Goal: Transaction & Acquisition: Purchase product/service

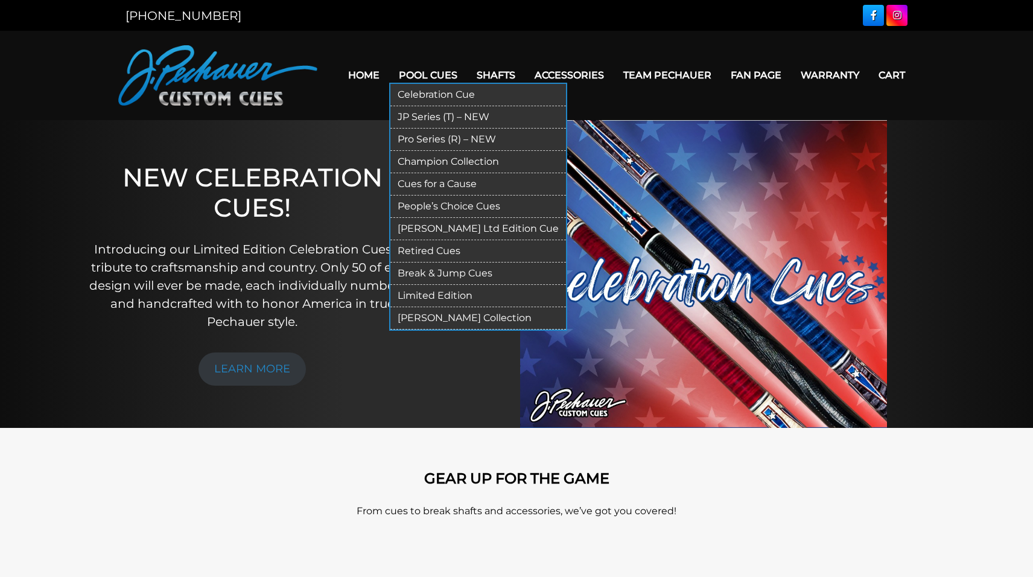
click at [434, 262] on link "Break & Jump Cues" at bounding box center [478, 273] width 176 height 22
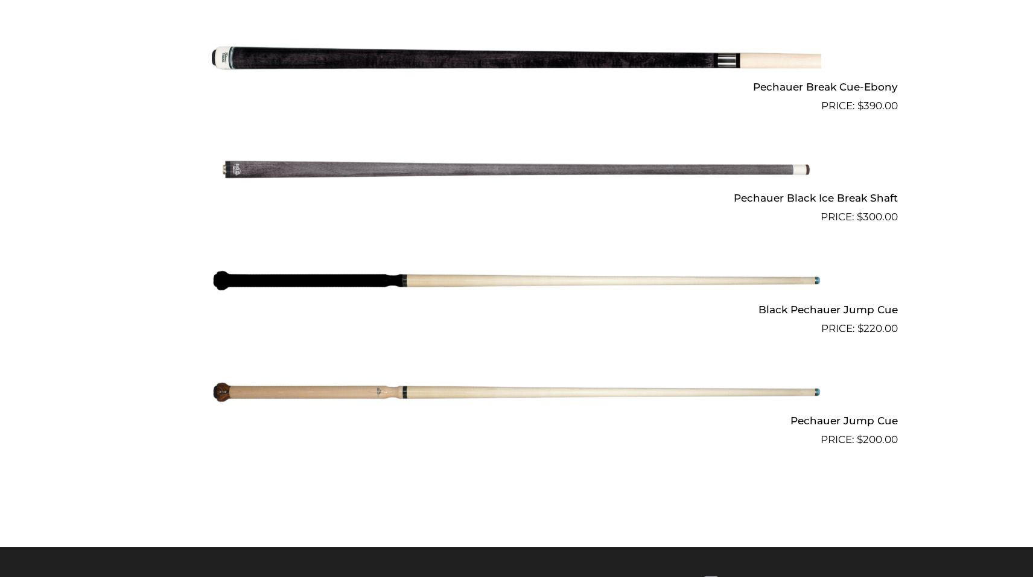
scroll to position [908, 0]
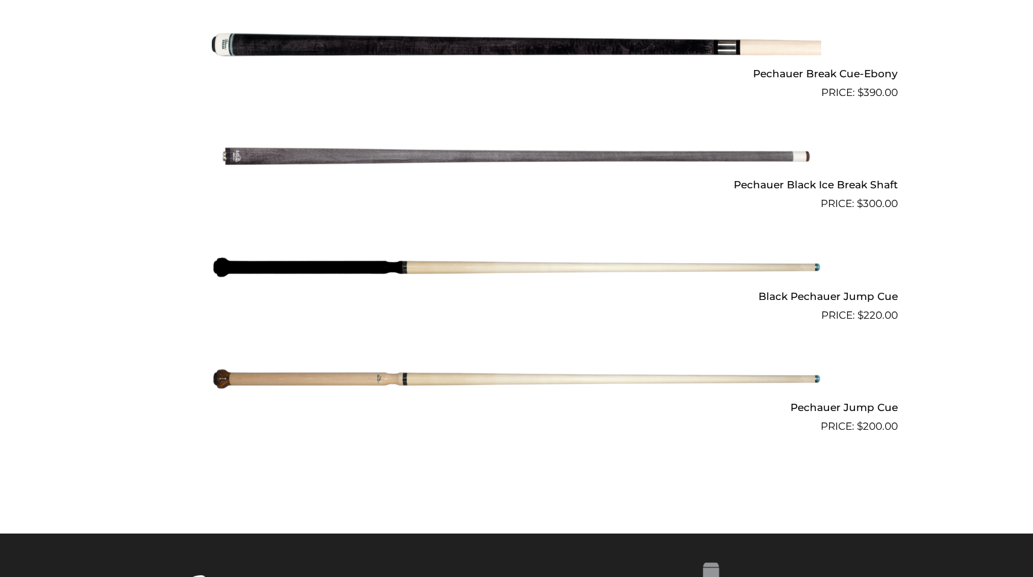
click at [382, 271] on img at bounding box center [516, 267] width 609 height 101
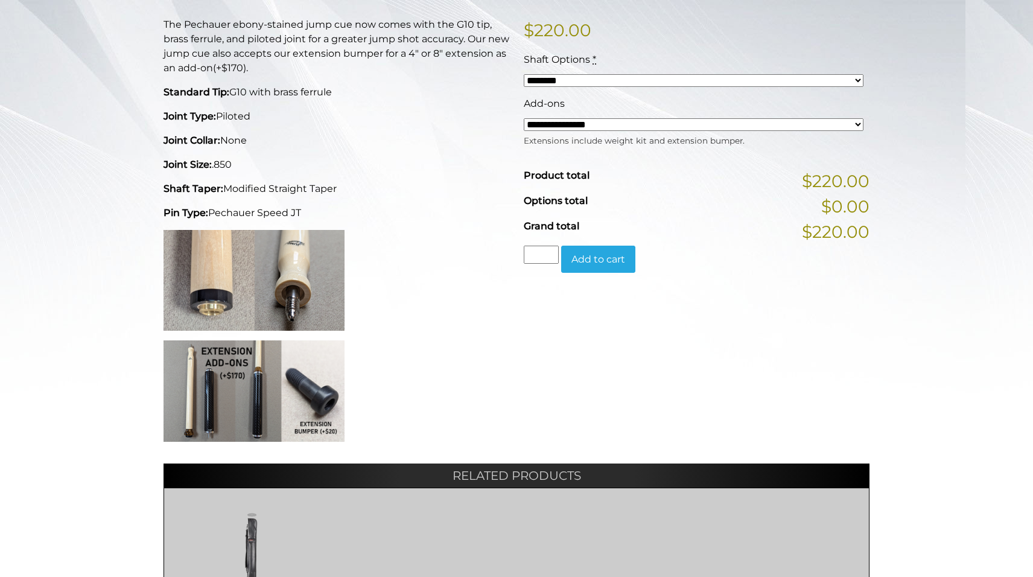
scroll to position [312, 0]
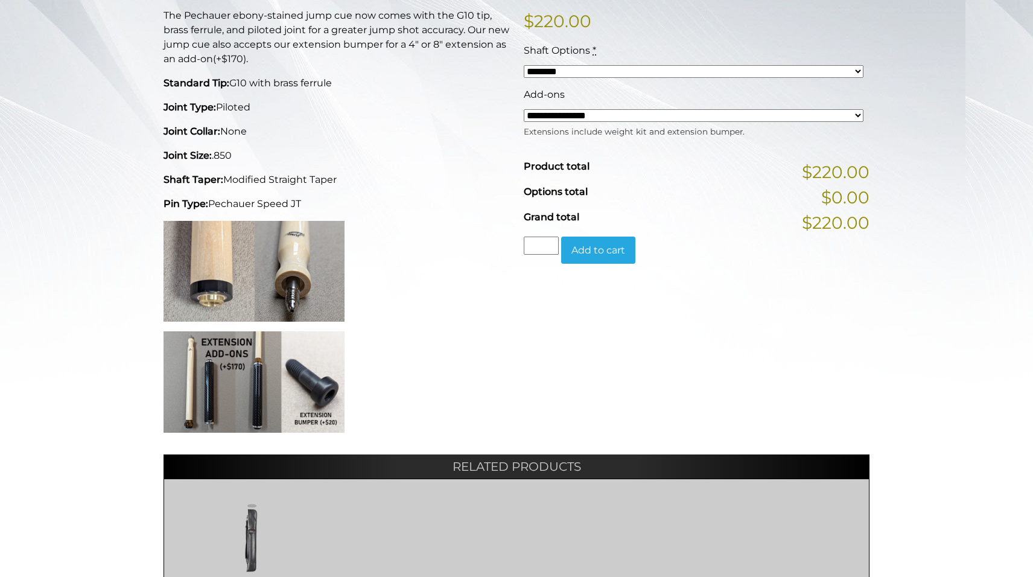
click at [236, 406] on img at bounding box center [253, 381] width 181 height 101
click at [332, 407] on img at bounding box center [253, 381] width 181 height 101
click at [276, 262] on img at bounding box center [253, 271] width 181 height 101
click at [237, 373] on img at bounding box center [253, 381] width 181 height 101
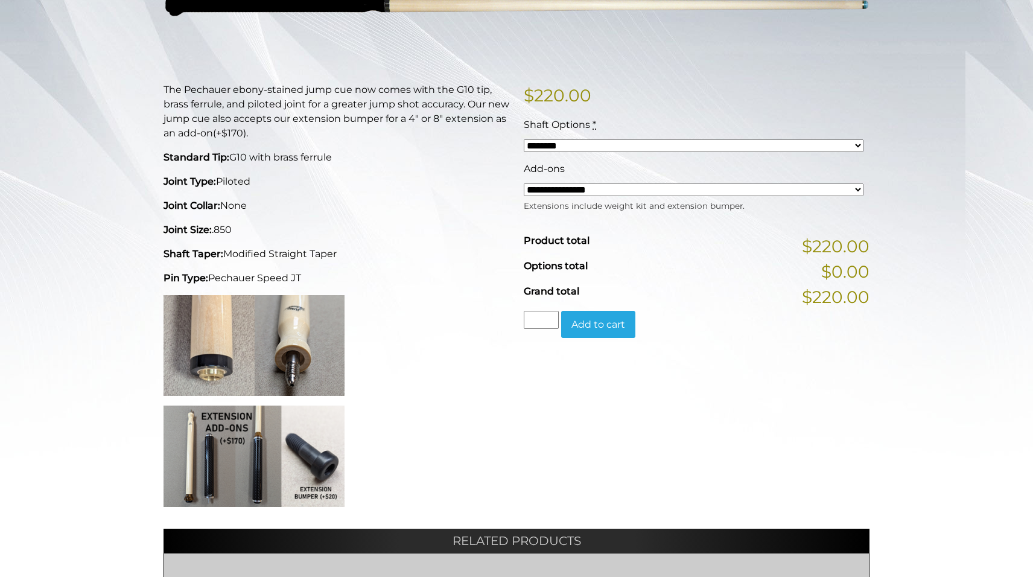
scroll to position [241, 0]
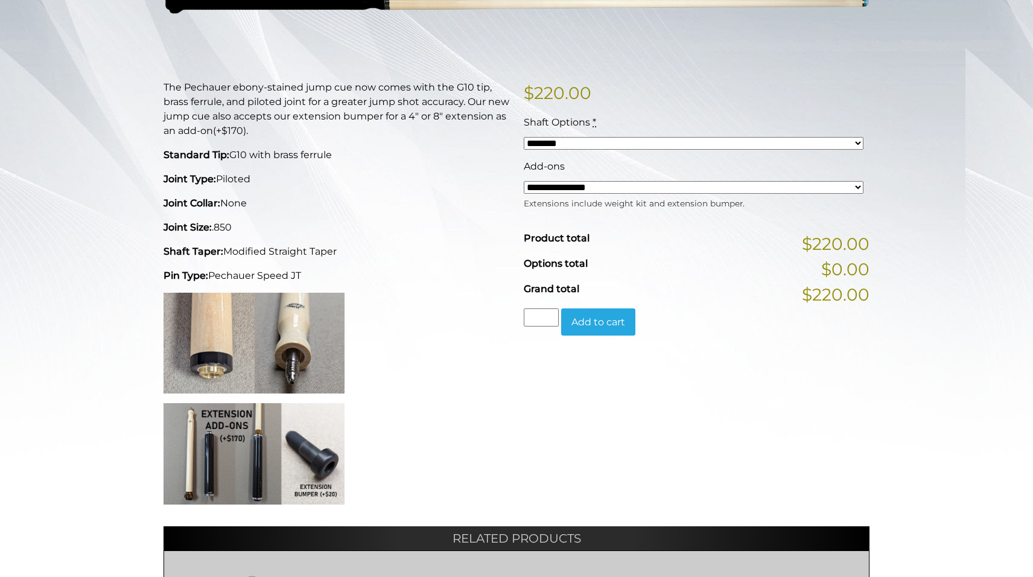
select select "*****"
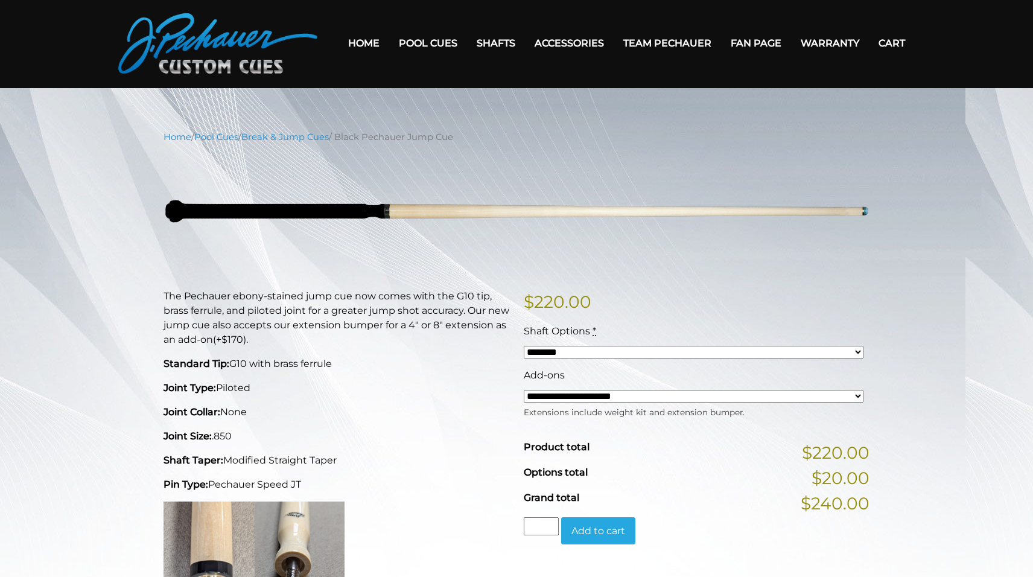
scroll to position [31, 0]
